Goal: Information Seeking & Learning: Learn about a topic

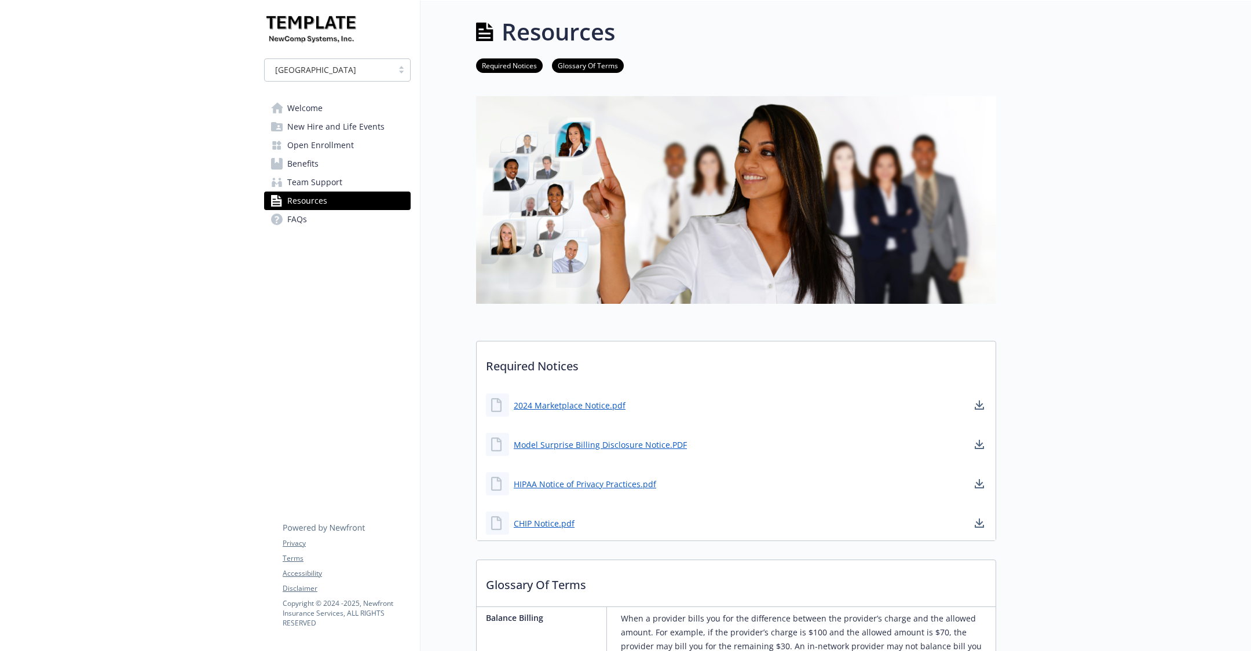
click at [365, 153] on link "Open Enrollment" at bounding box center [337, 145] width 147 height 19
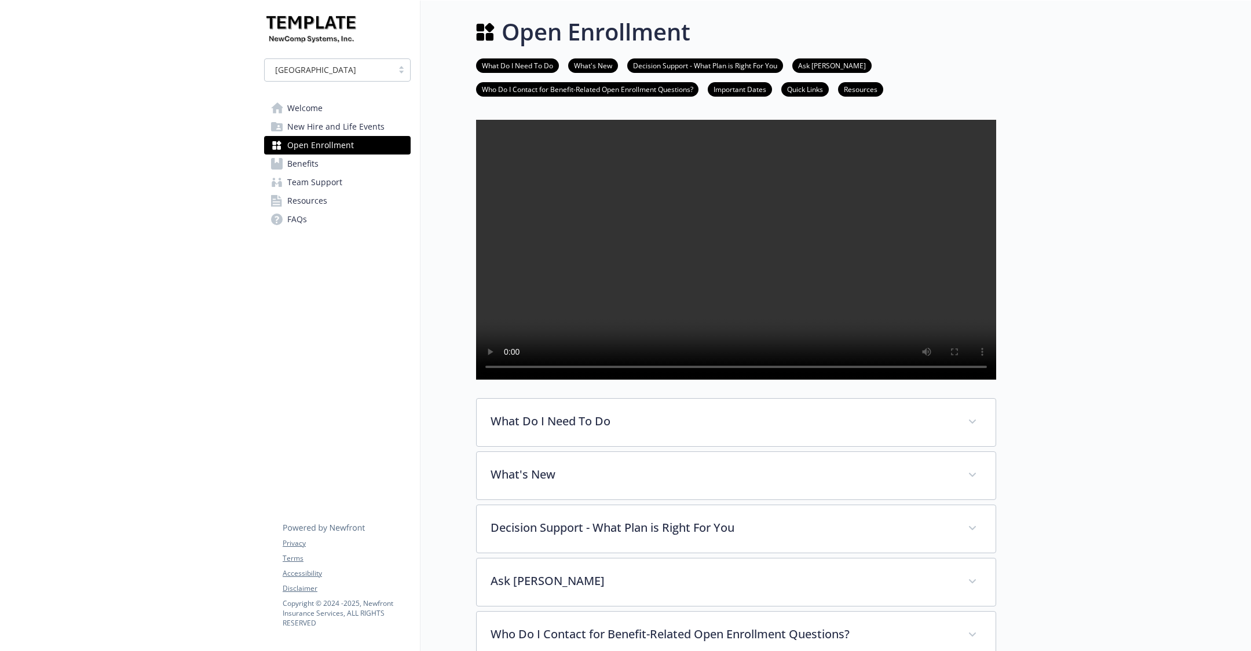
click at [387, 166] on link "Benefits" at bounding box center [337, 164] width 147 height 19
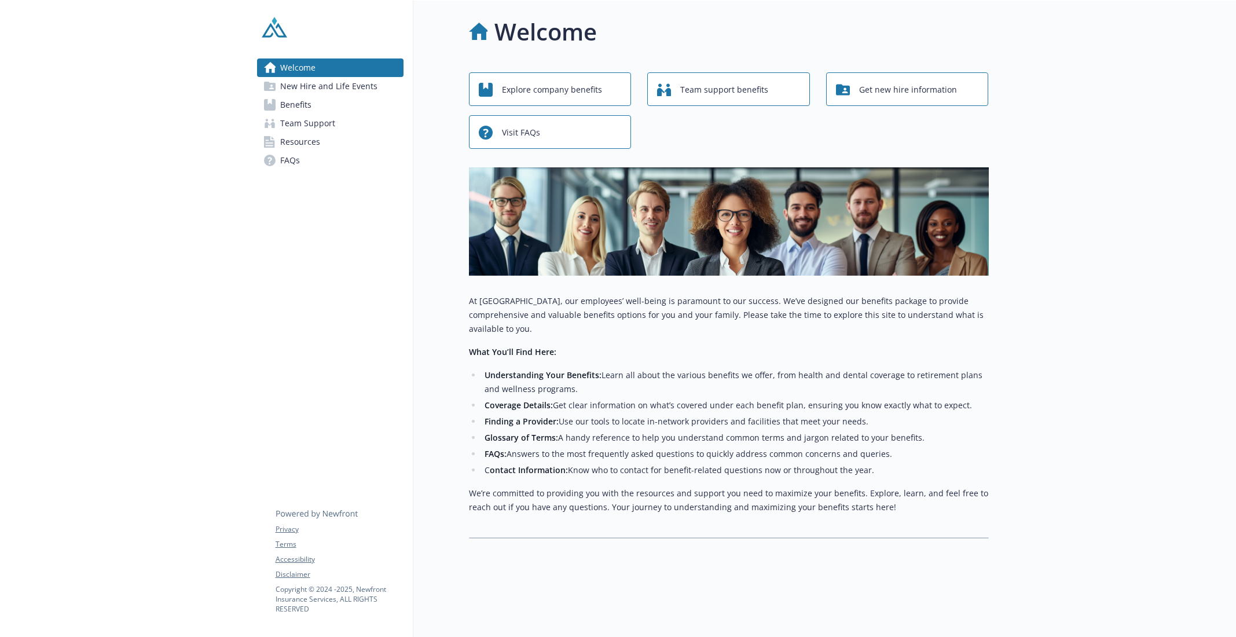
click at [338, 85] on span "New Hire and Life Events" at bounding box center [328, 86] width 97 height 19
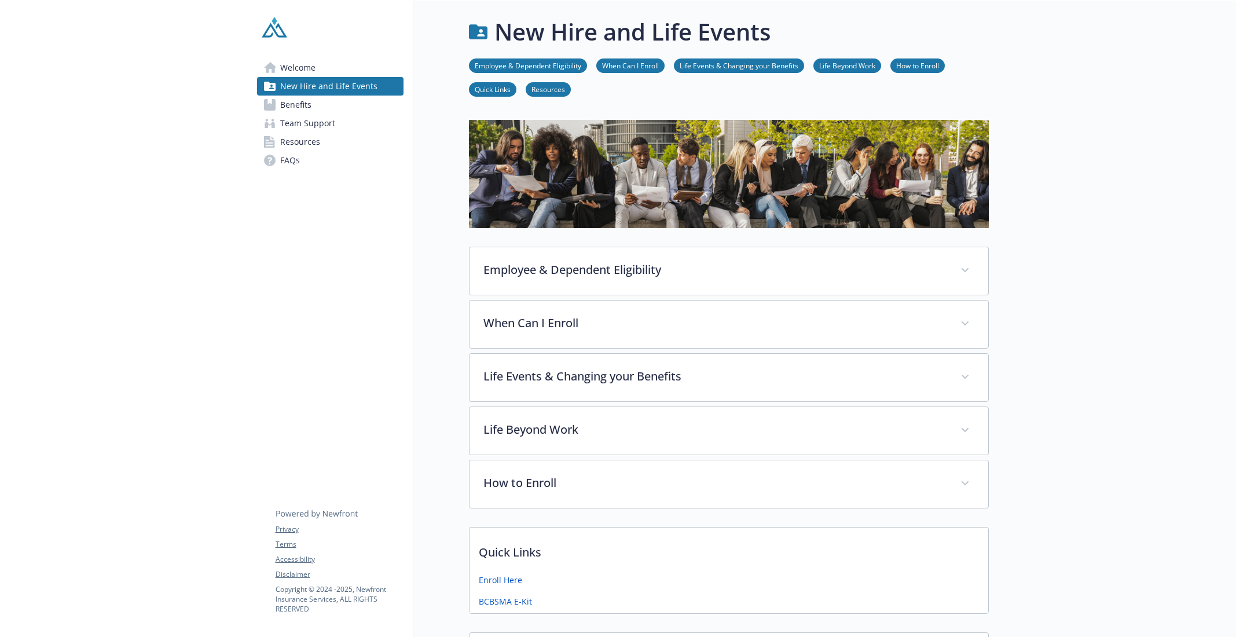
click at [321, 96] on link "Benefits" at bounding box center [330, 105] width 147 height 19
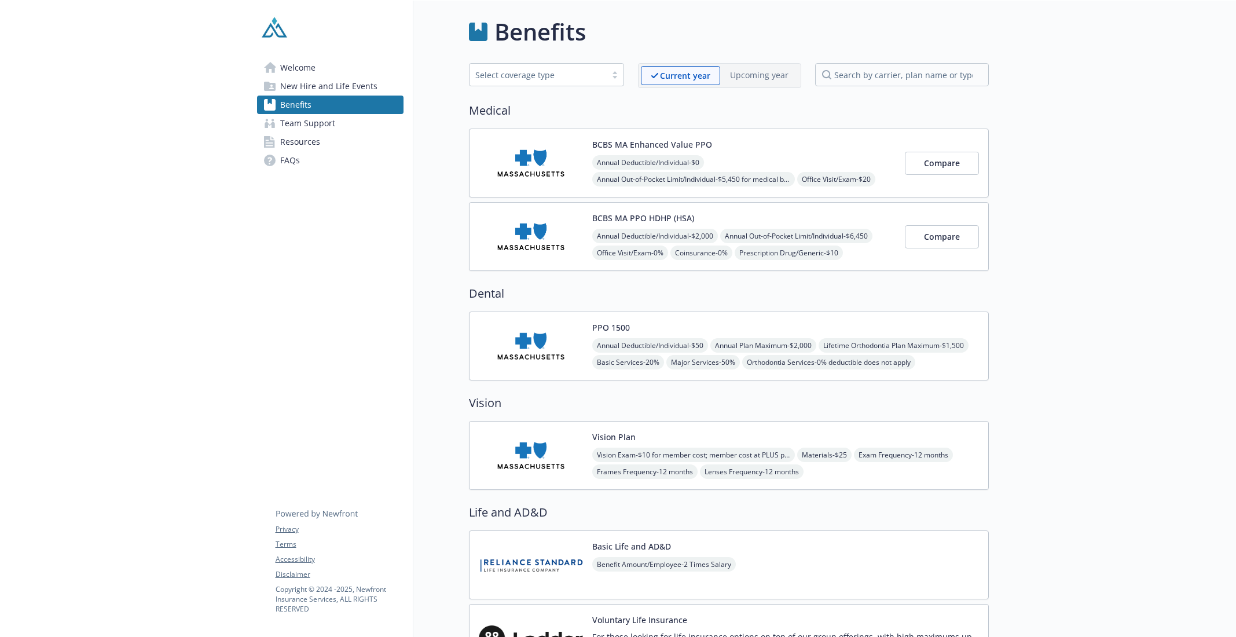
click at [321, 123] on span "Team Support" at bounding box center [307, 123] width 55 height 19
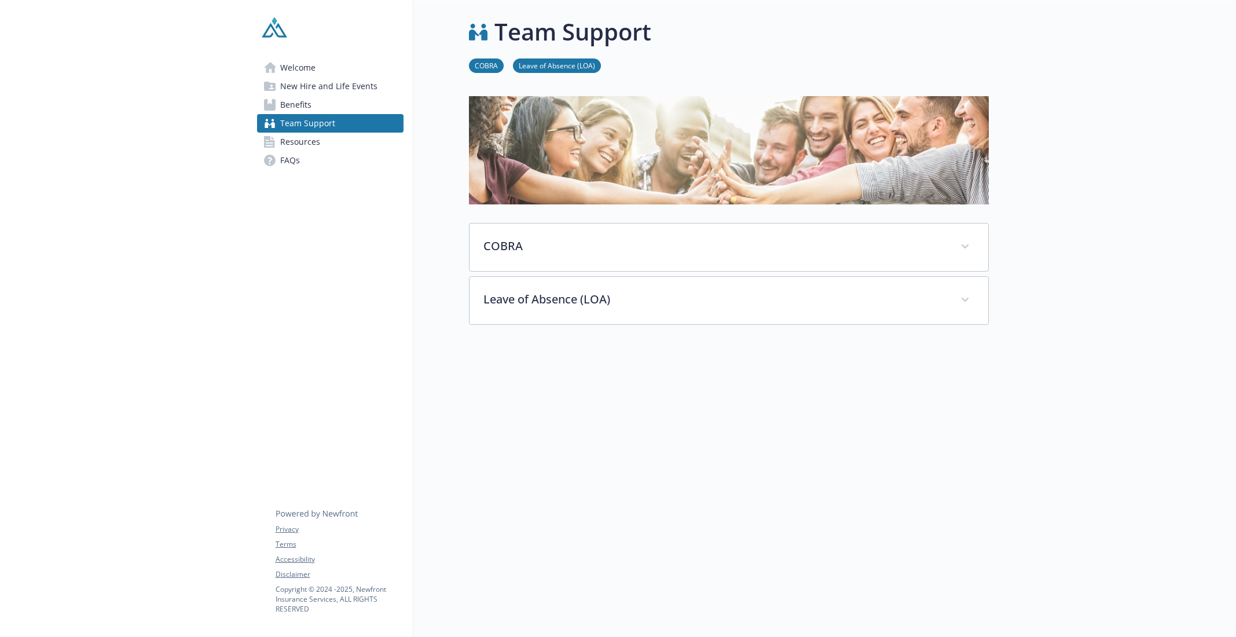
click at [309, 108] on span "Benefits" at bounding box center [295, 105] width 31 height 19
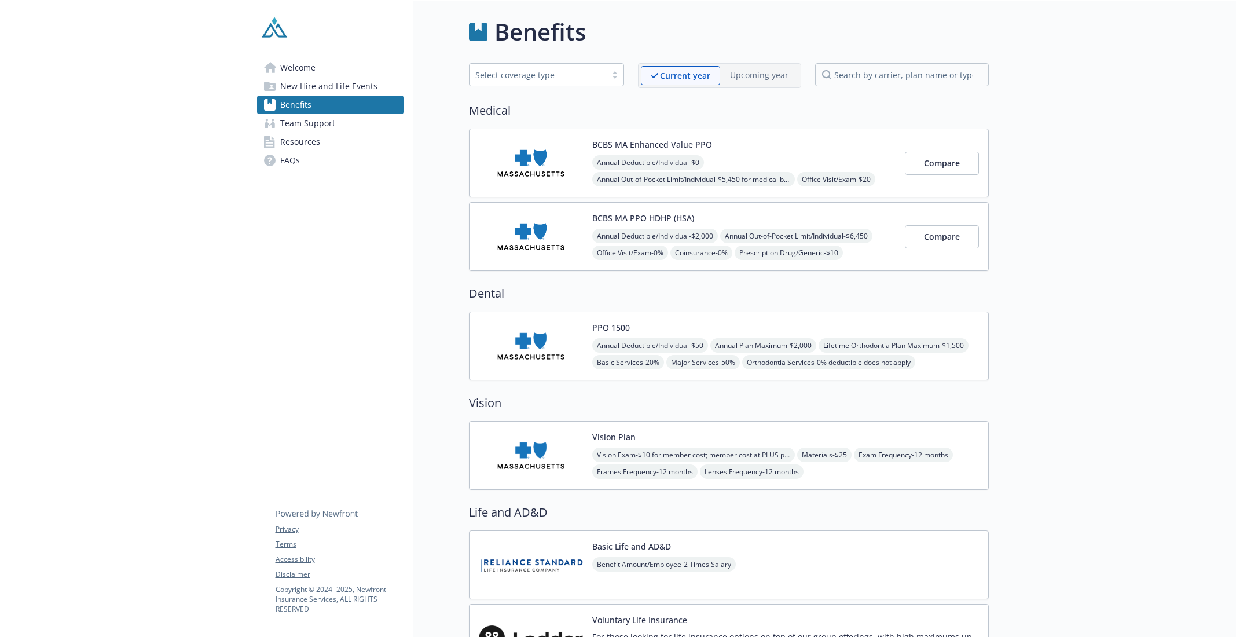
click at [529, 168] on img at bounding box center [531, 162] width 104 height 49
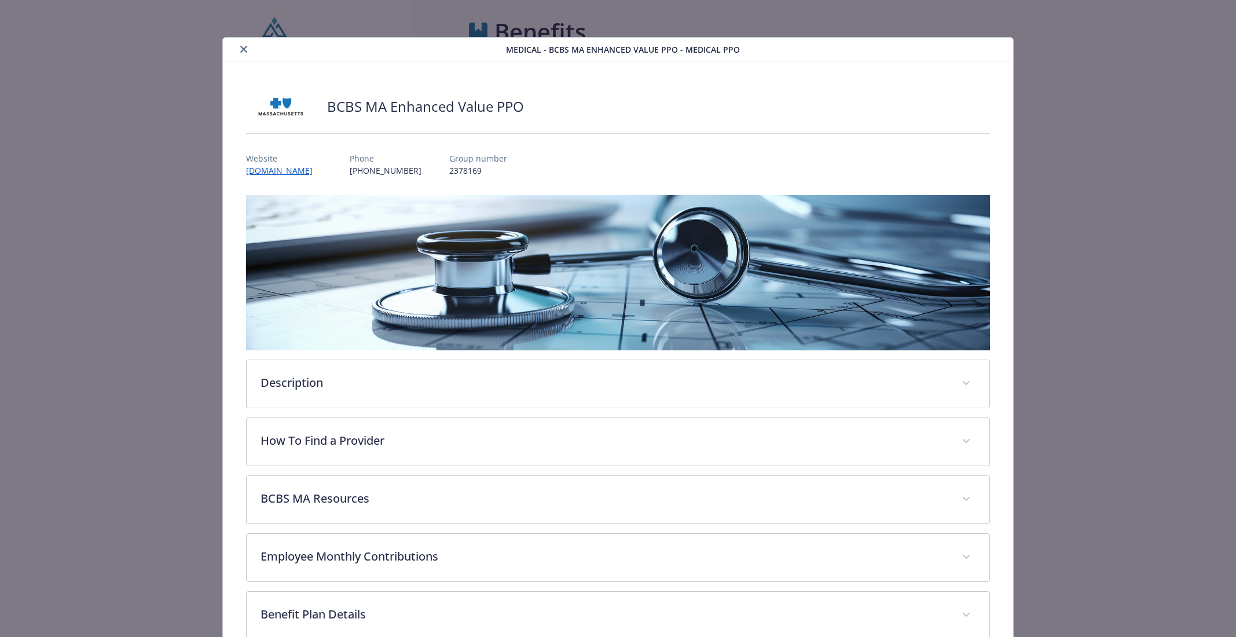
scroll to position [122, 0]
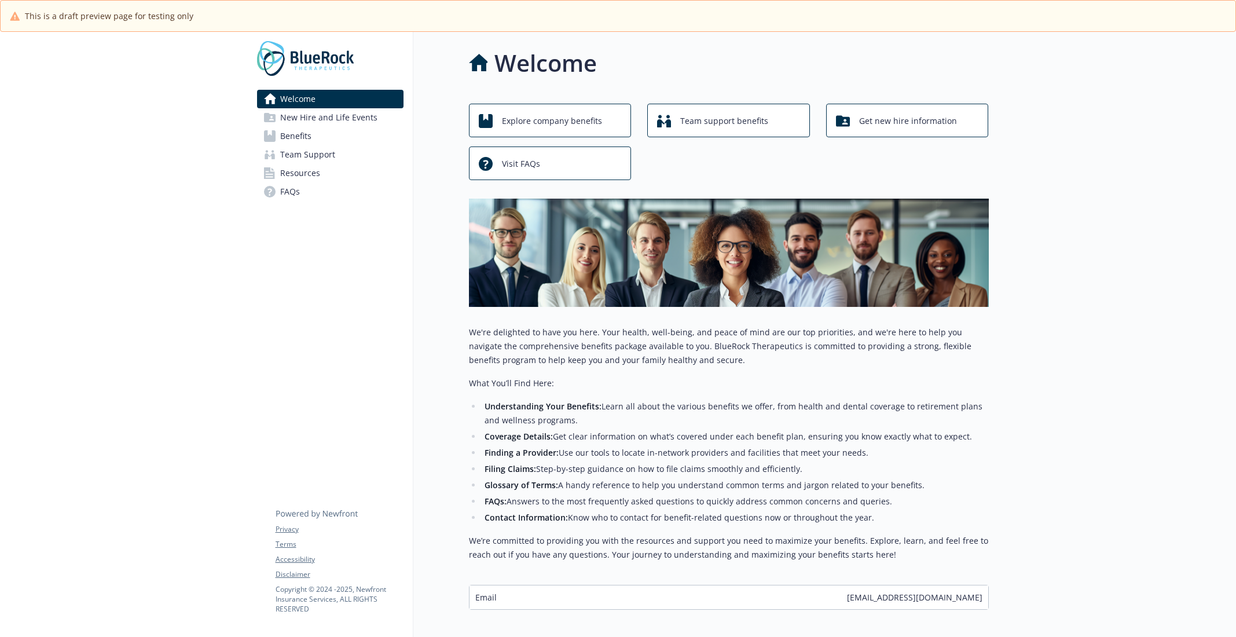
scroll to position [55, 0]
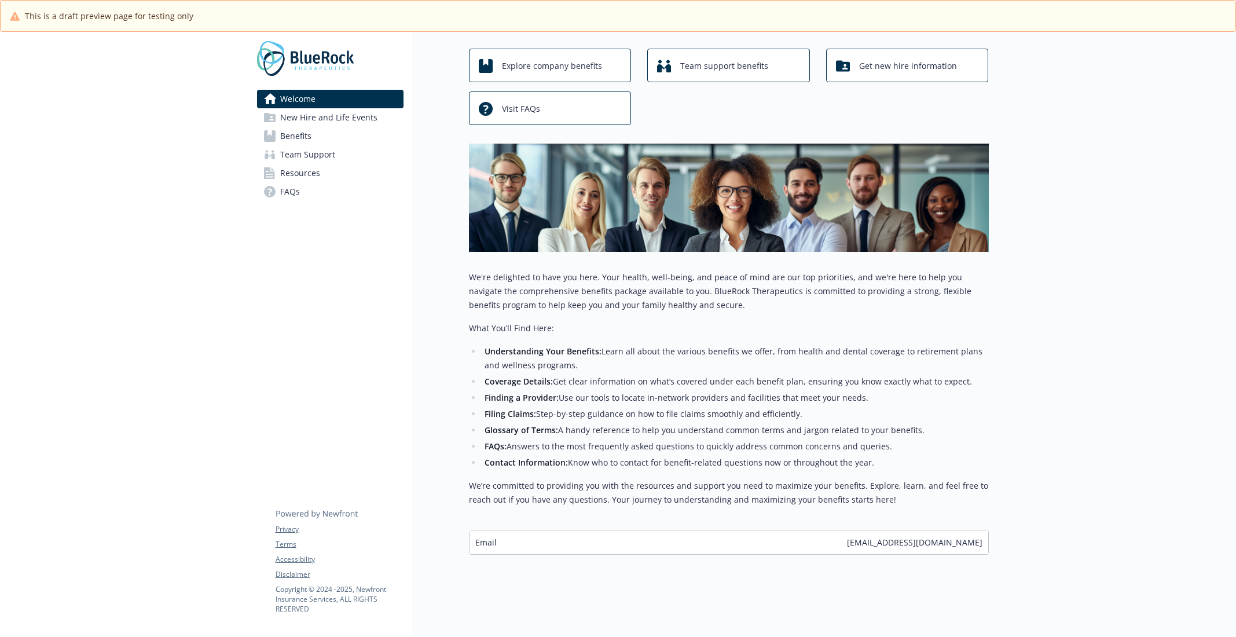
click at [312, 128] on link "Benefits" at bounding box center [330, 136] width 147 height 19
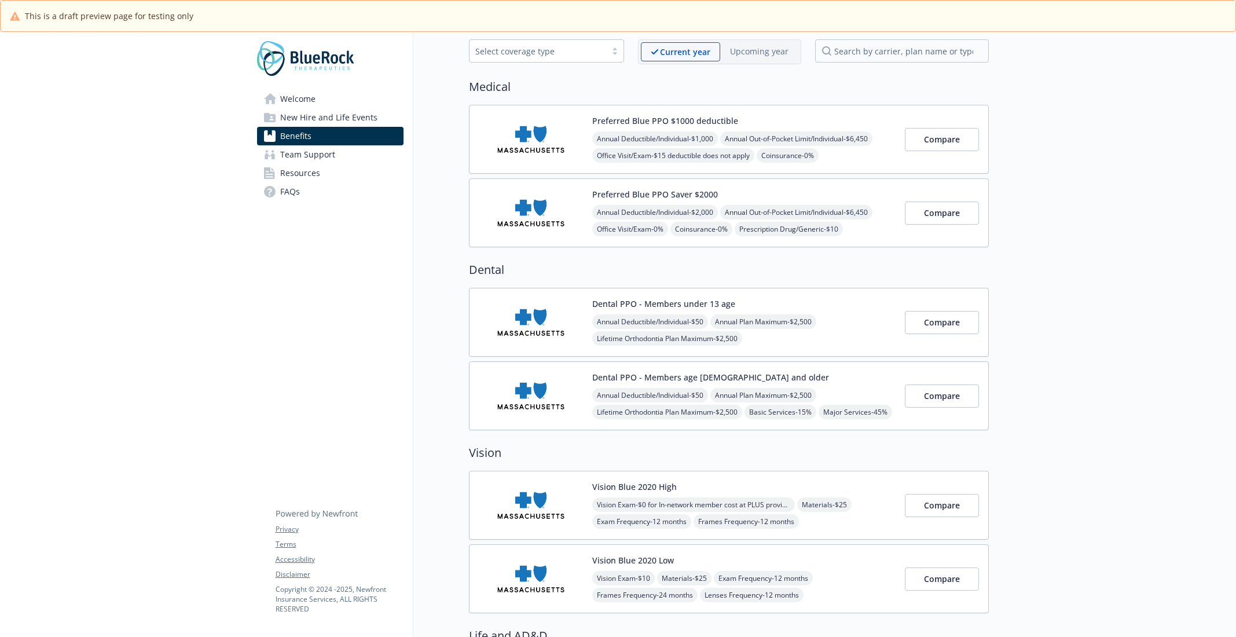
click at [303, 119] on span "New Hire and Life Events" at bounding box center [328, 117] width 97 height 19
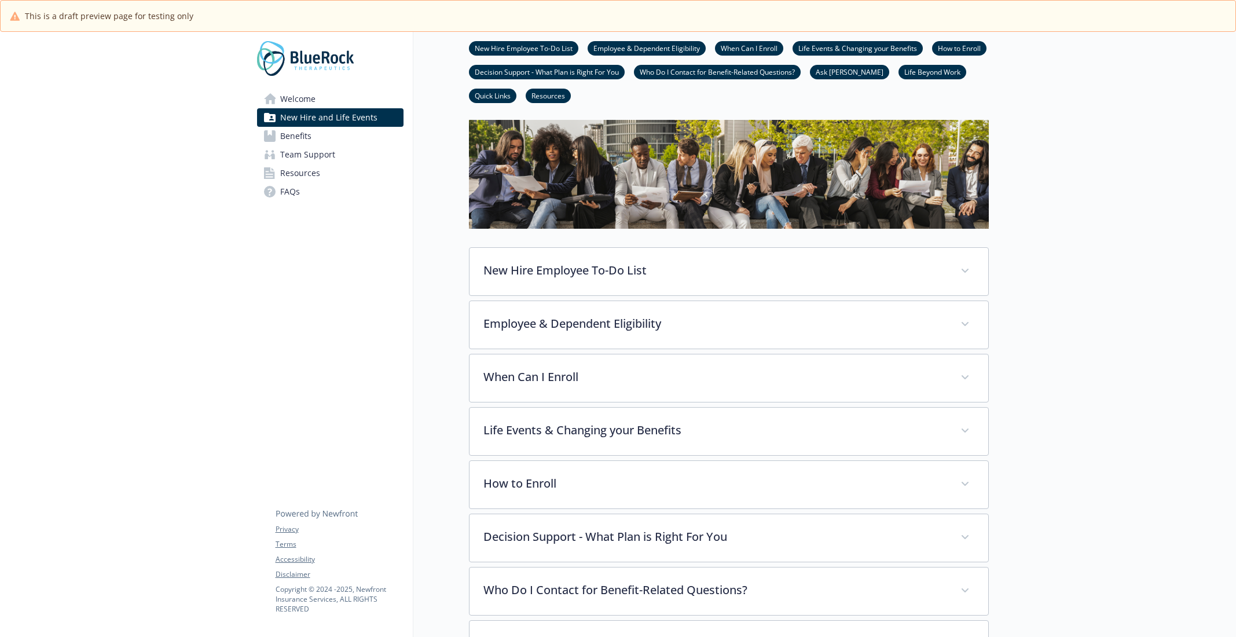
click at [307, 149] on span "Team Support" at bounding box center [307, 154] width 55 height 19
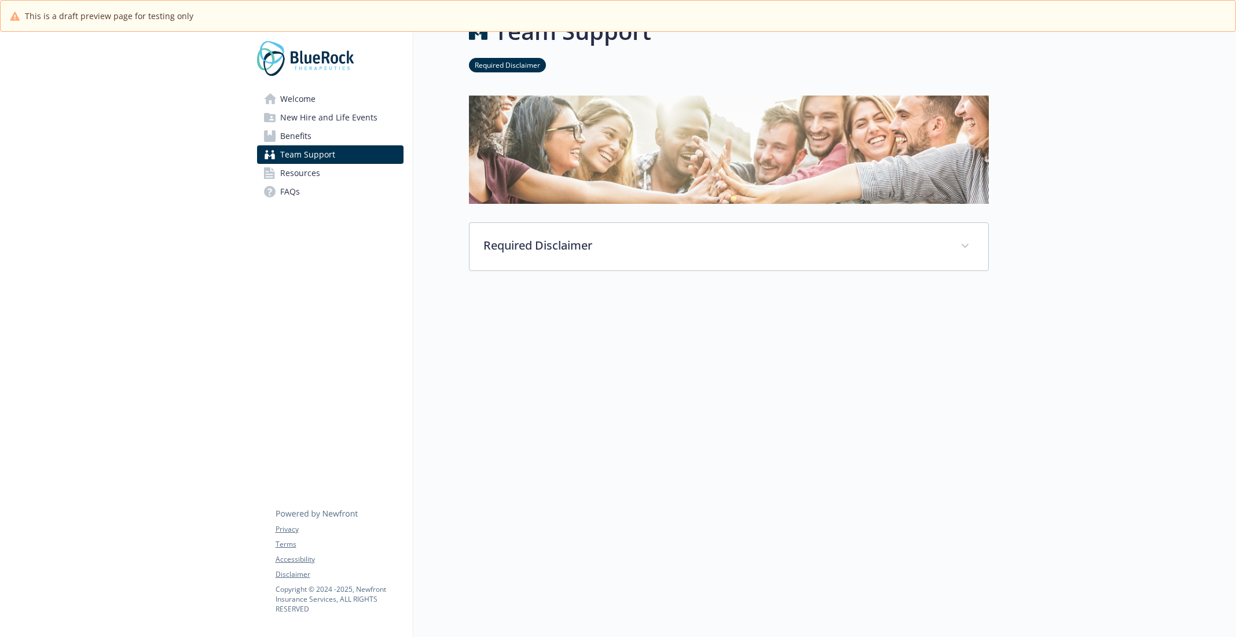
scroll to position [31, 0]
click at [310, 171] on span "Resources" at bounding box center [300, 173] width 40 height 19
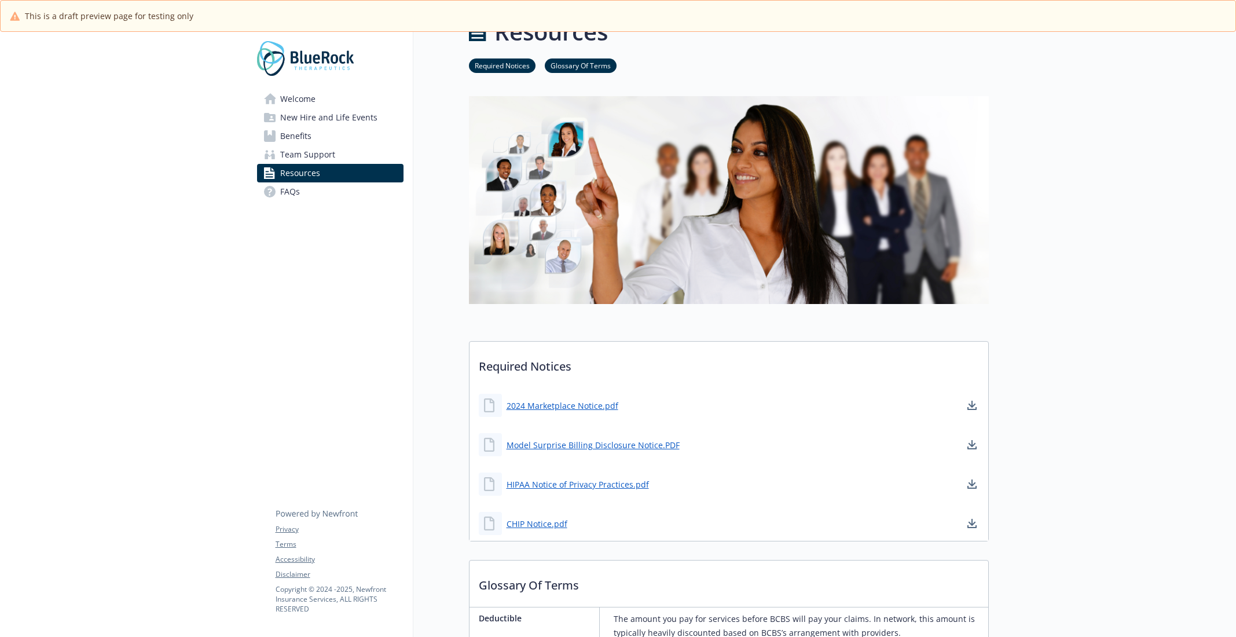
click at [318, 194] on link "FAQs" at bounding box center [330, 191] width 147 height 19
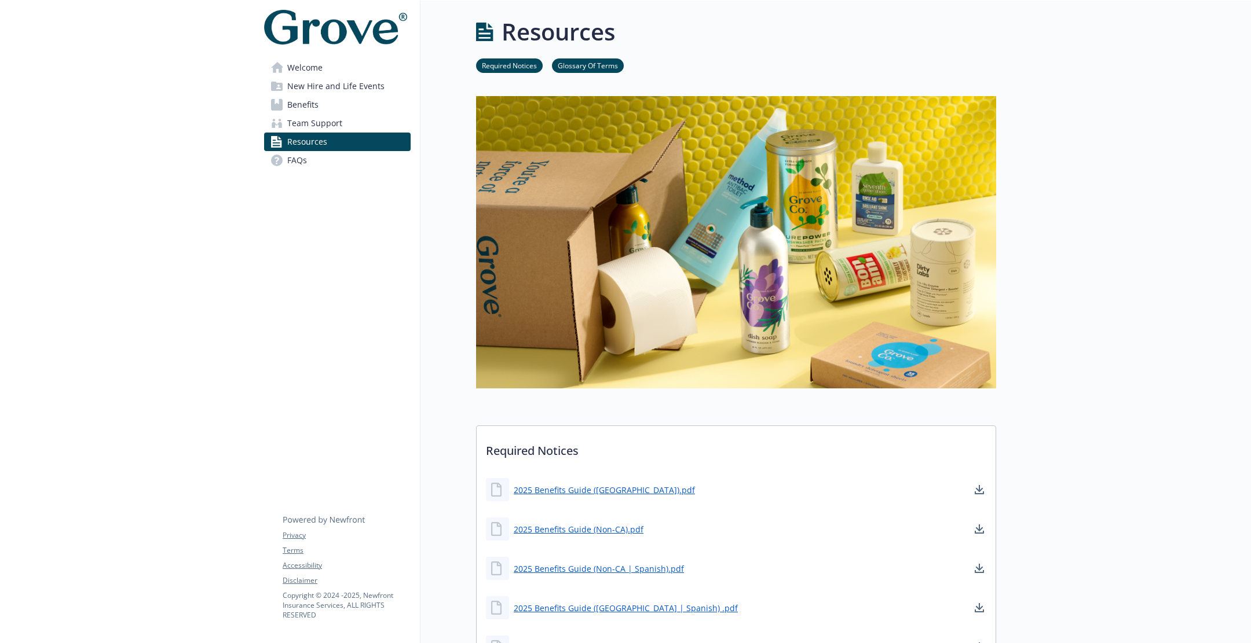
scroll to position [673, 0]
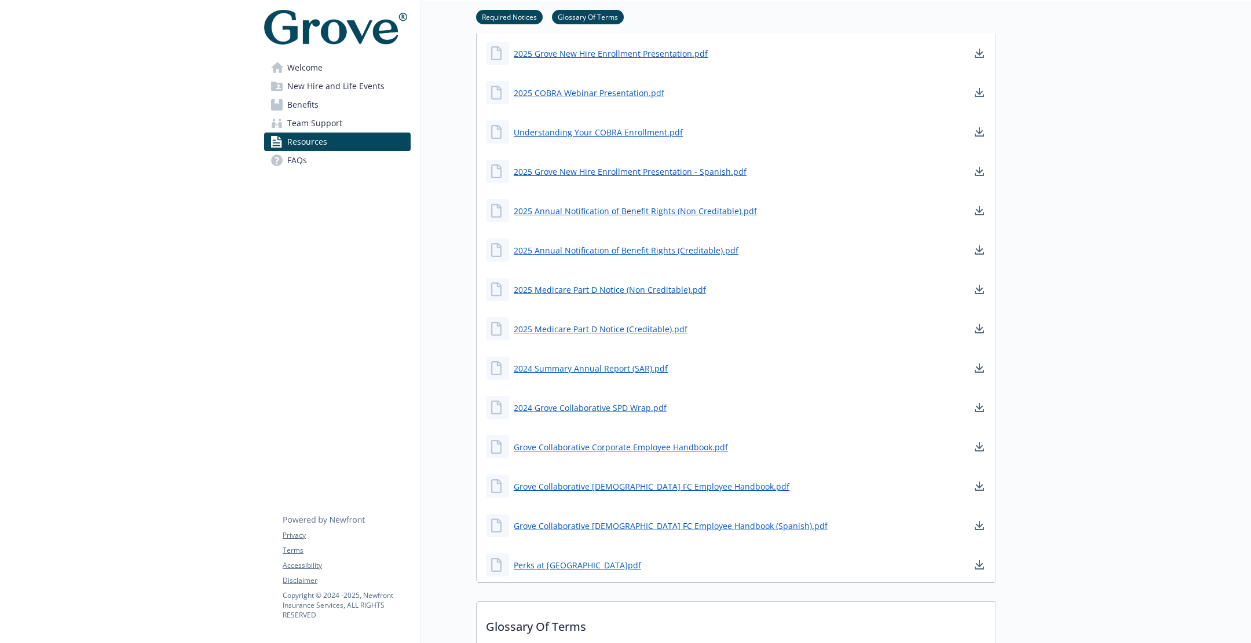
click at [318, 91] on span "New Hire and Life Events" at bounding box center [335, 86] width 97 height 19
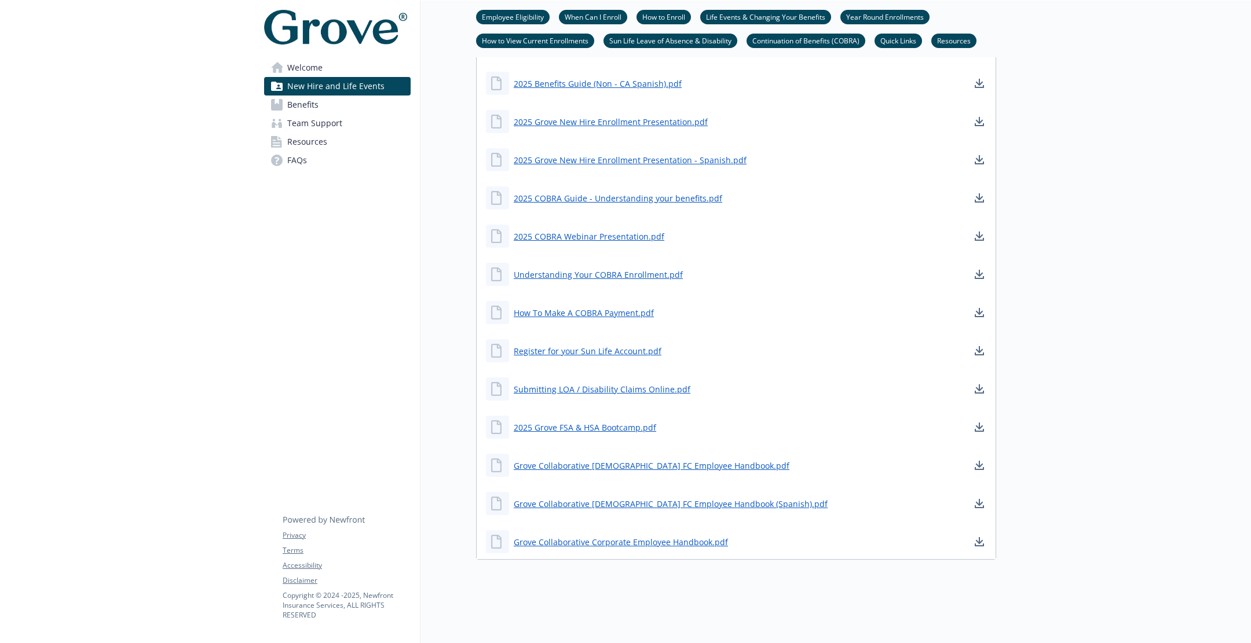
scroll to position [1105, 0]
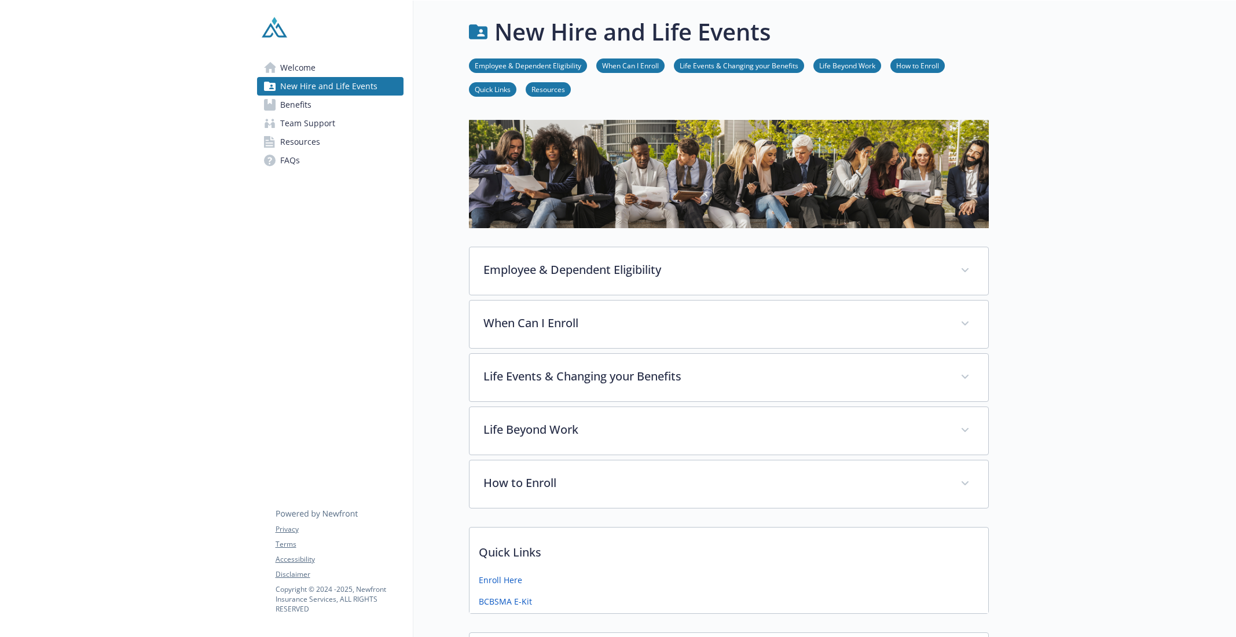
click at [298, 106] on span "Benefits" at bounding box center [295, 105] width 31 height 19
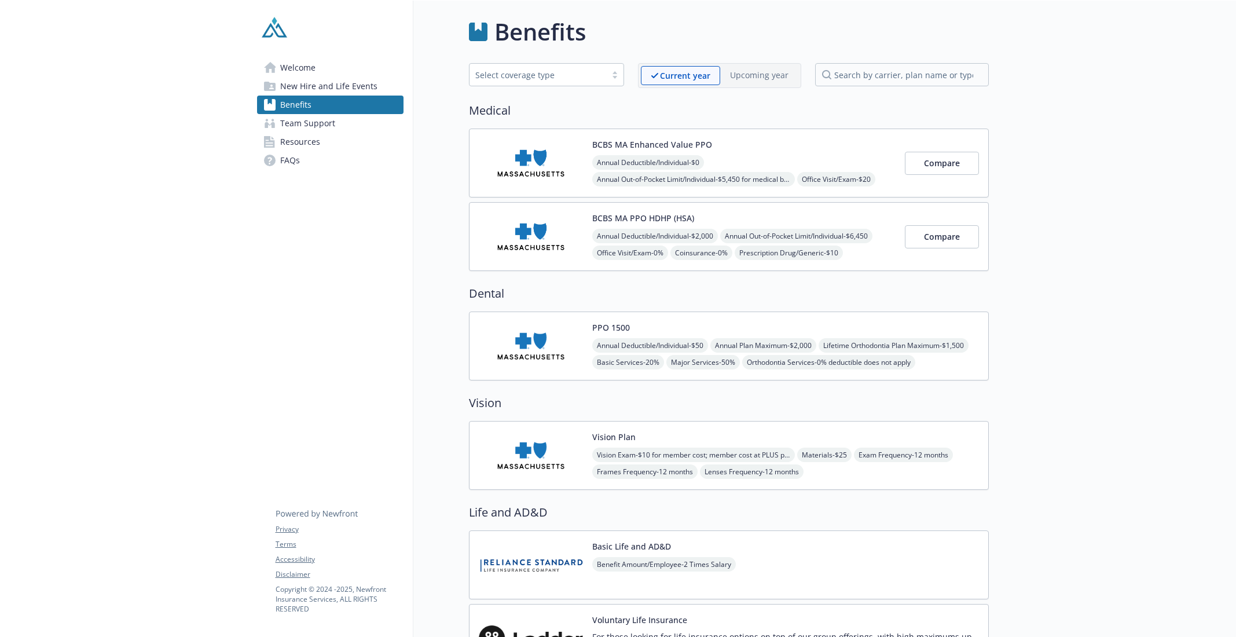
click at [270, 30] on img at bounding box center [274, 27] width 35 height 35
click at [296, 70] on span "Welcome" at bounding box center [297, 67] width 35 height 19
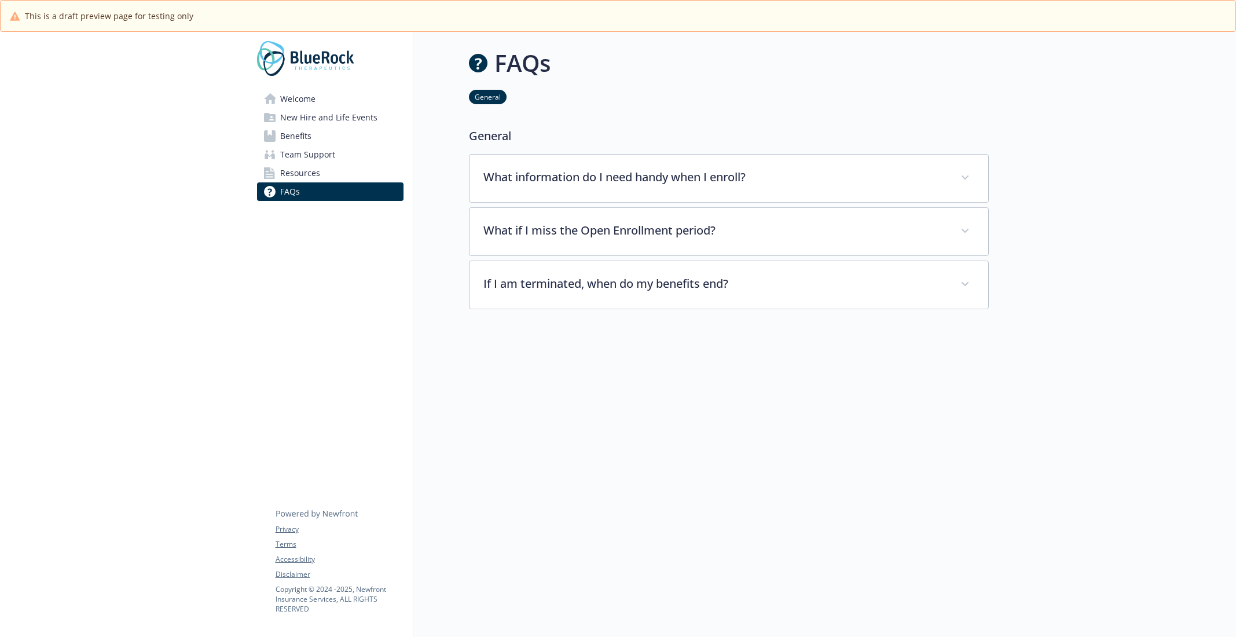
scroll to position [31, 0]
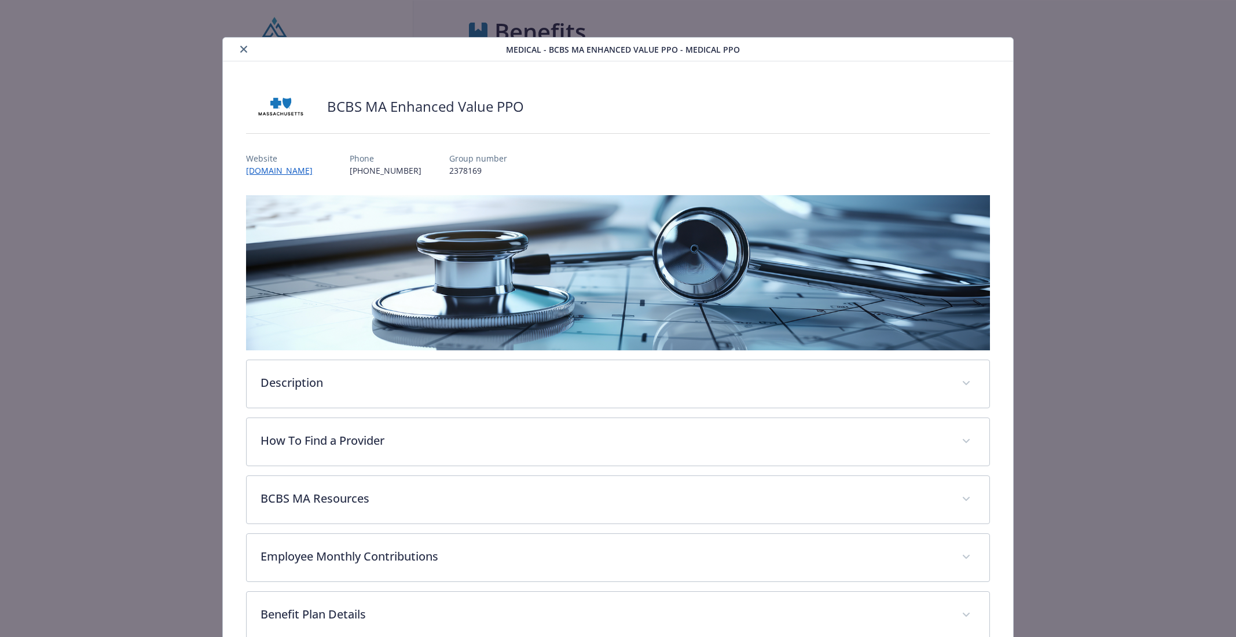
scroll to position [34, 0]
